Goal: Transaction & Acquisition: Purchase product/service

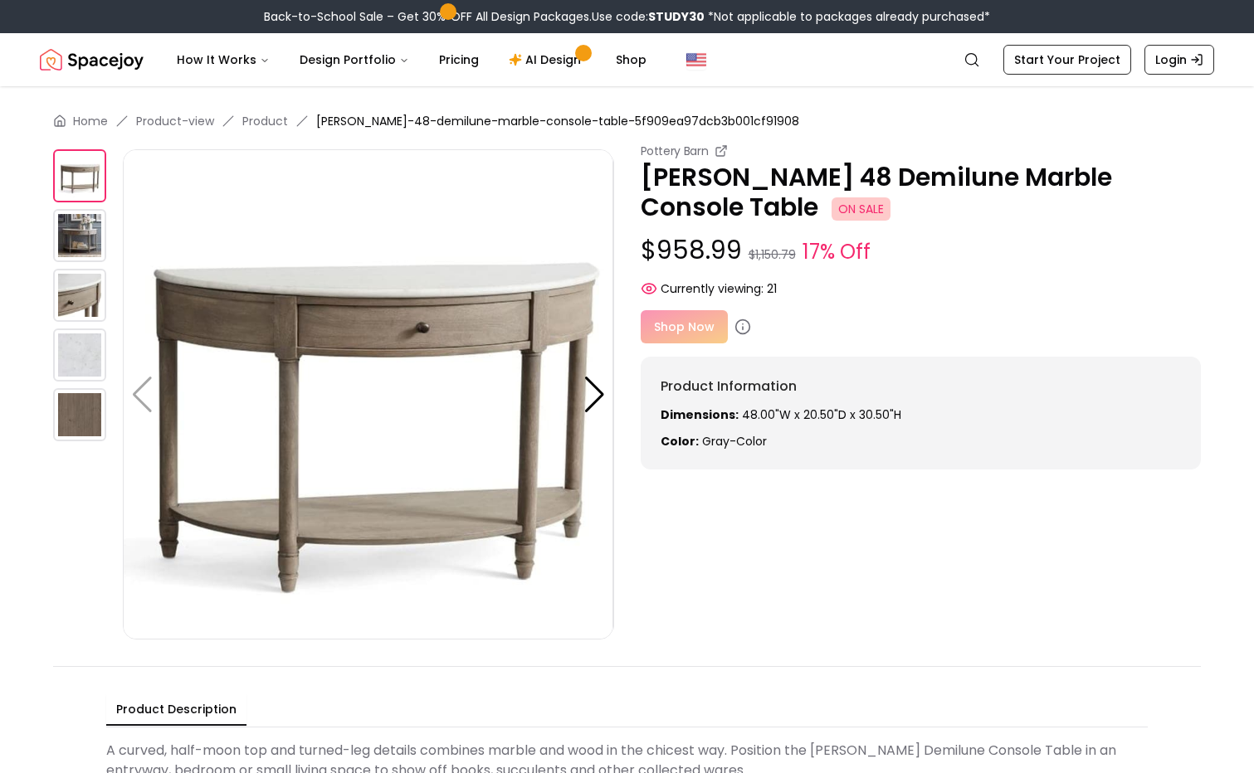
click at [669, 327] on div "Shop Now" at bounding box center [921, 326] width 561 height 33
click at [742, 327] on icon at bounding box center [742, 327] width 17 height 17
click at [689, 327] on div "Shop Now" at bounding box center [921, 326] width 561 height 33
click at [690, 331] on div "Shop Now" at bounding box center [921, 326] width 561 height 33
click at [688, 331] on div "Shop Now" at bounding box center [921, 326] width 561 height 33
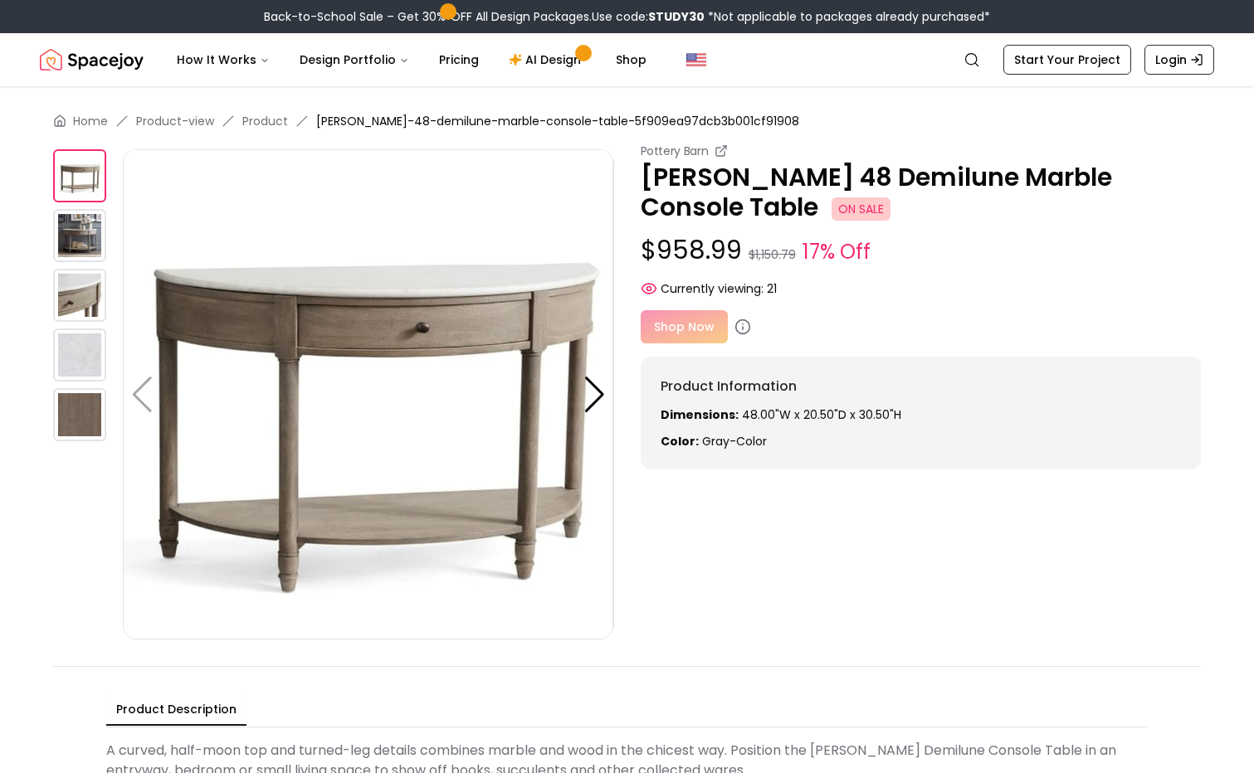
click at [452, 331] on img at bounding box center [368, 394] width 490 height 490
